Goal: Communication & Community: Participate in discussion

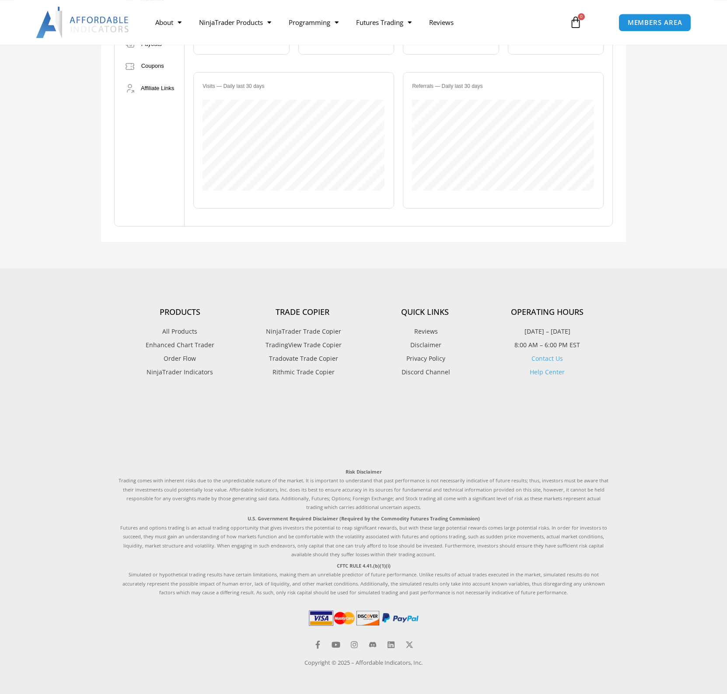
scroll to position [219, 0]
click at [706, 677] on icon "Open Intercom Messenger" at bounding box center [708, 674] width 10 height 11
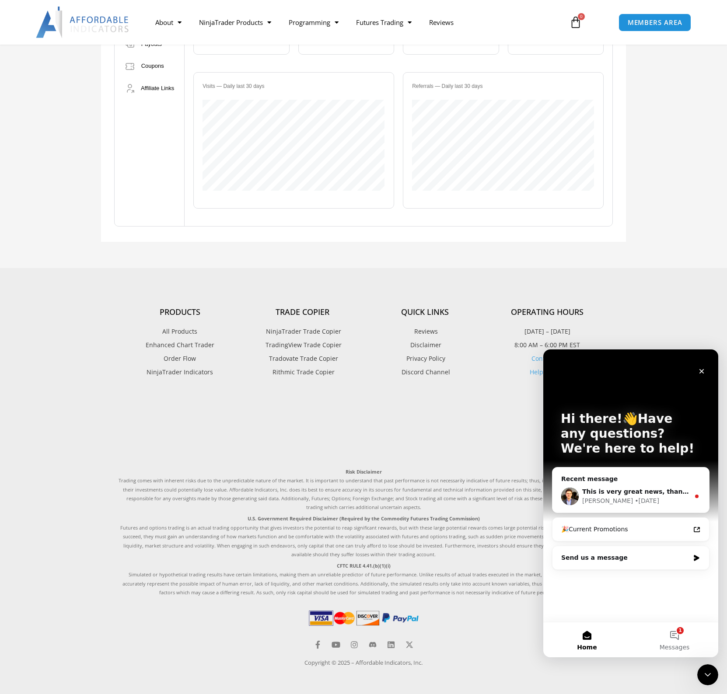
scroll to position [0, 0]
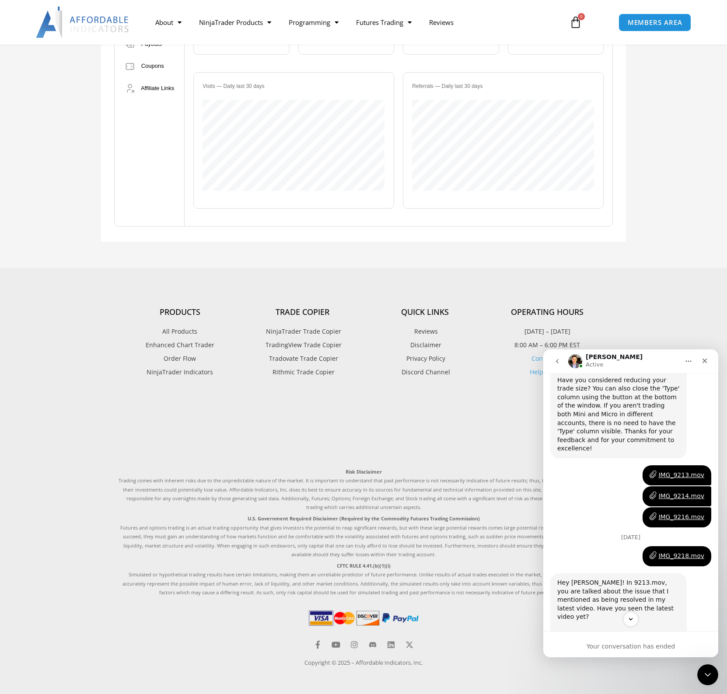
scroll to position [2805, 0]
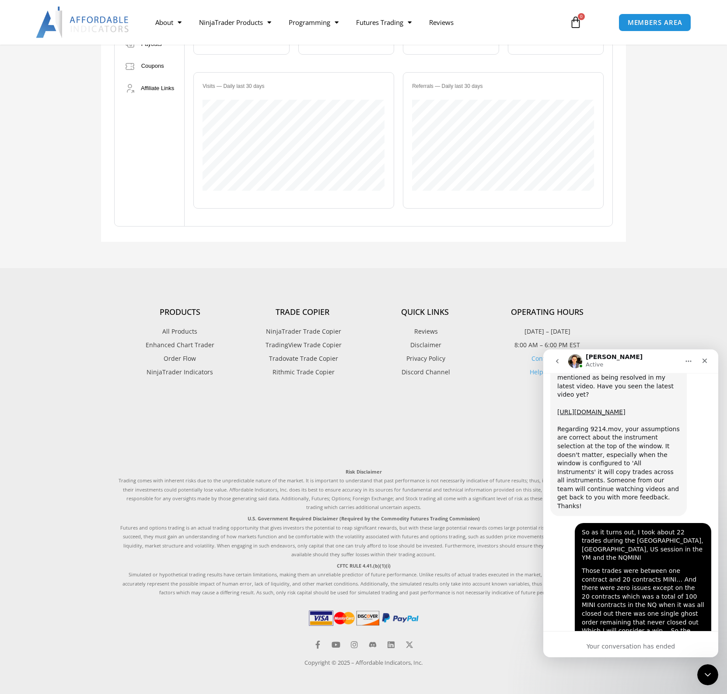
click at [702, 643] on div "Your conversation has ended" at bounding box center [630, 646] width 175 height 9
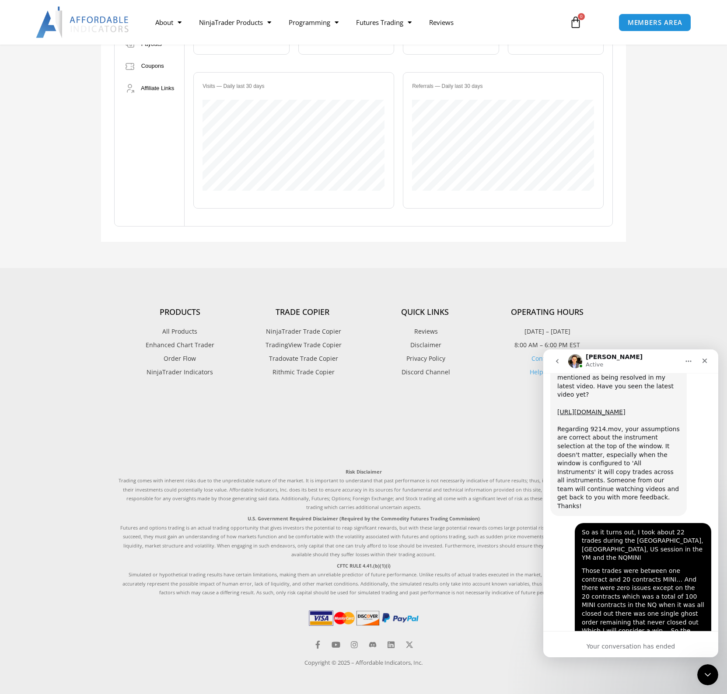
click at [687, 364] on icon "Home" at bounding box center [688, 361] width 7 height 7
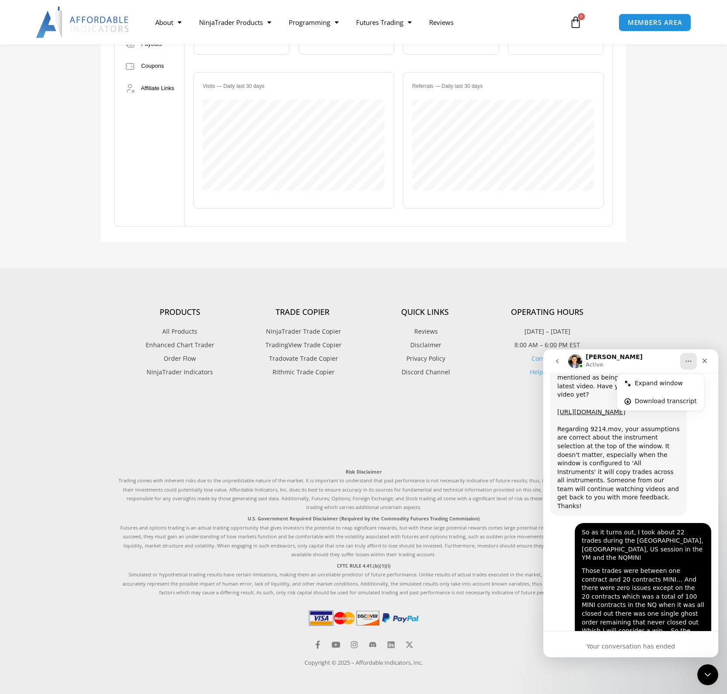
click at [666, 360] on div "[PERSON_NAME] Active" at bounding box center [623, 361] width 111 height 15
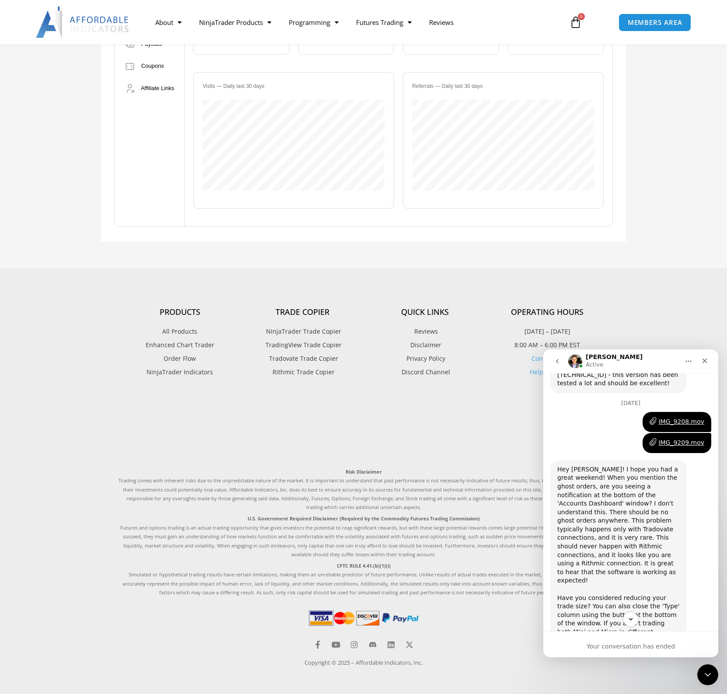
scroll to position [2364, 0]
click at [707, 361] on icon "Close" at bounding box center [704, 360] width 7 height 7
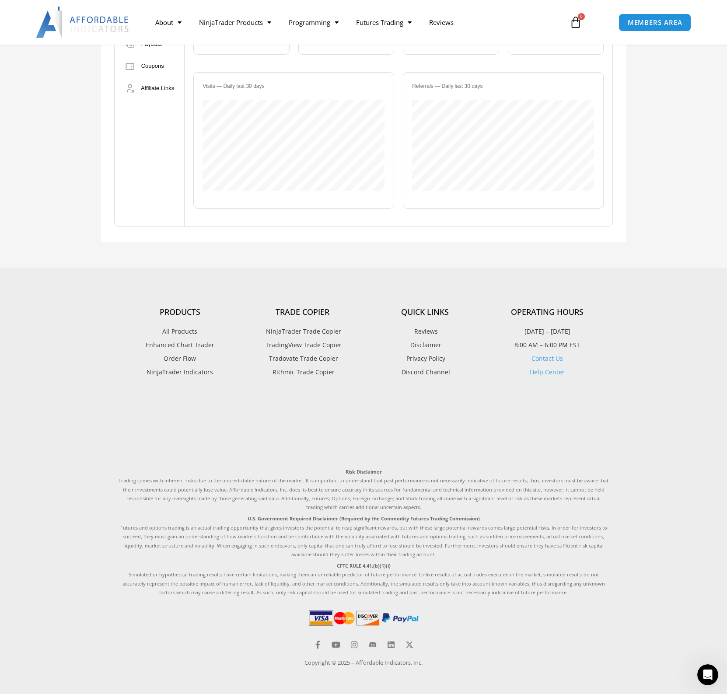
scroll to position [2805, 0]
